Goal: Task Accomplishment & Management: Complete application form

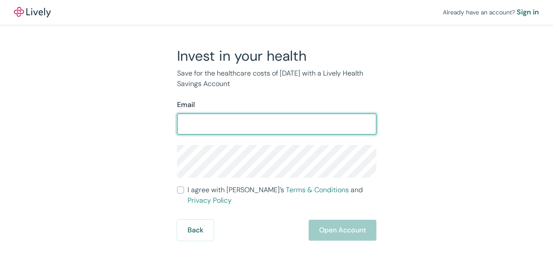
click at [177, 187] on input "I agree with Lively’s Terms & Conditions and Privacy Policy" at bounding box center [180, 190] width 7 height 7
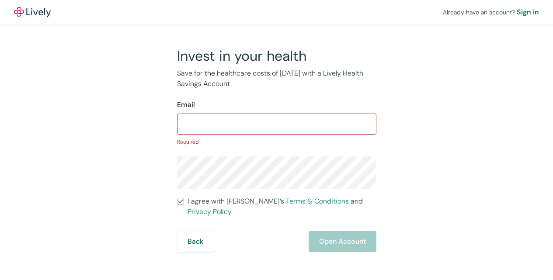
click at [177, 198] on input "I agree with Lively’s Terms & Conditions and Privacy Policy" at bounding box center [180, 201] width 7 height 7
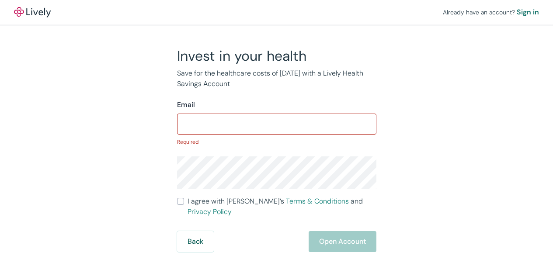
click at [177, 198] on input "I agree with Lively’s Terms & Conditions and Privacy Policy" at bounding box center [180, 201] width 7 height 7
checkbox input "true"
